Goal: Task Accomplishment & Management: Manage account settings

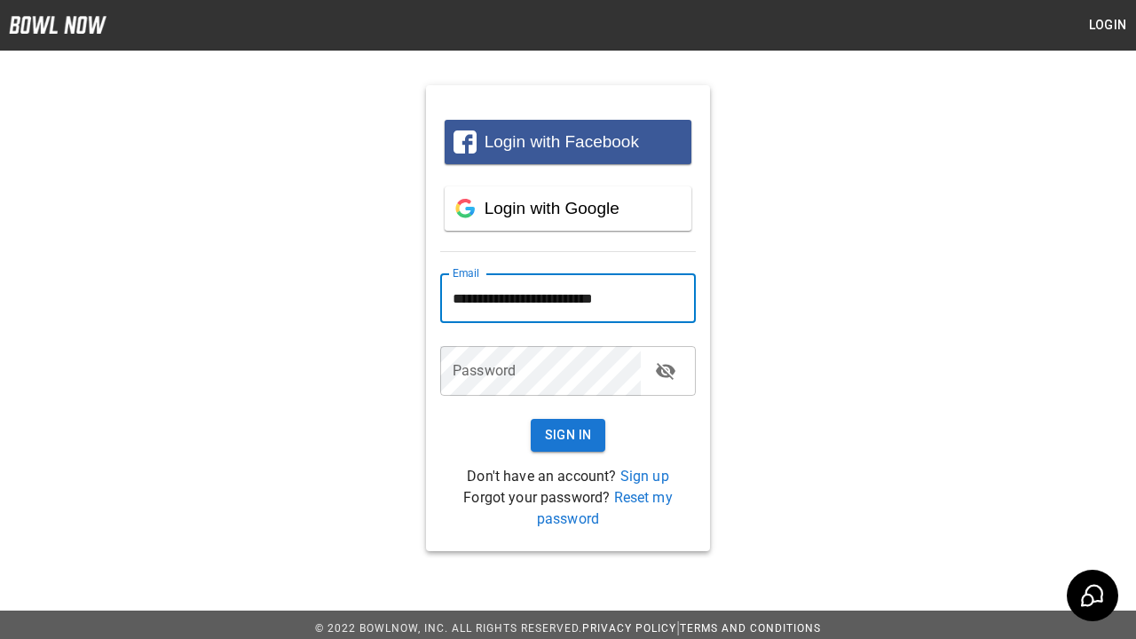
type input "**********"
click at [568, 435] on button "Sign In" at bounding box center [568, 435] width 75 height 33
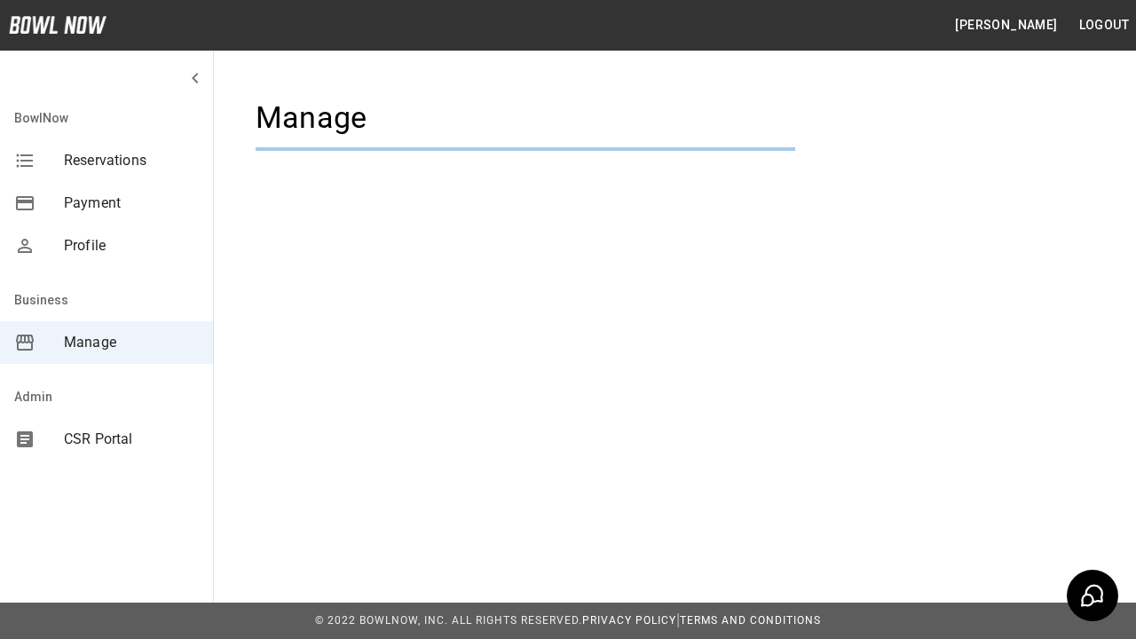
click at [106, 343] on span "Manage" at bounding box center [131, 342] width 135 height 21
